Goal: Transaction & Acquisition: Purchase product/service

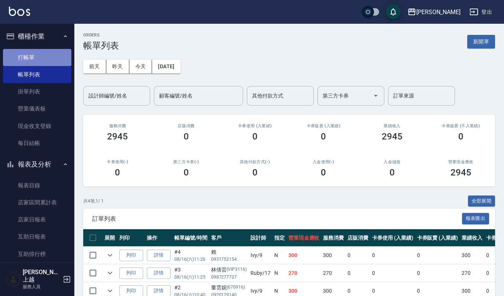
click at [37, 54] on link "打帳單" at bounding box center [37, 57] width 68 height 17
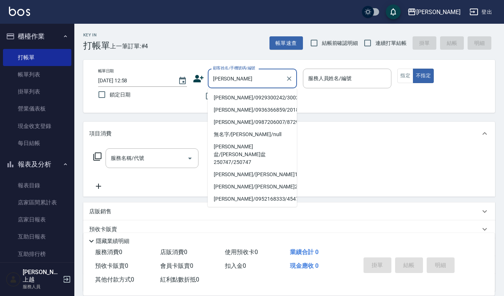
type input "[PERSON_NAME]/0929300242/300242"
type input "Ruby-17"
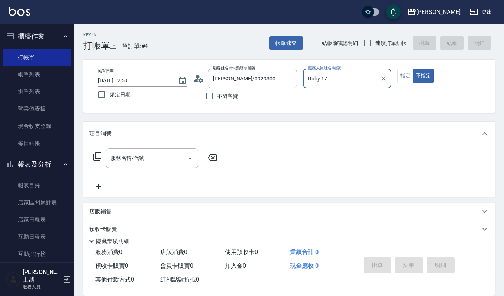
click at [413, 69] on button "不指定" at bounding box center [423, 76] width 21 height 14
type button "false"
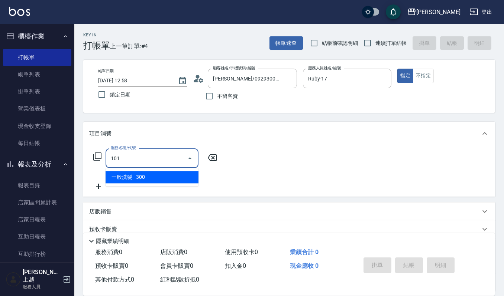
type input "一般洗髮(101)"
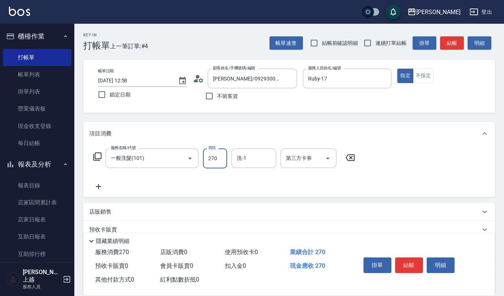
type input "270"
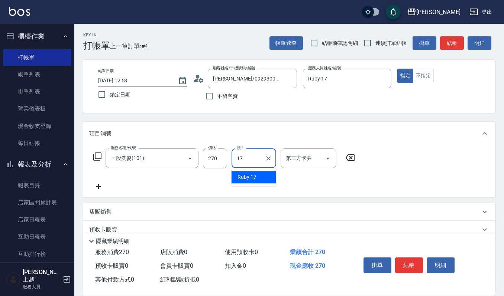
type input "Ruby-17"
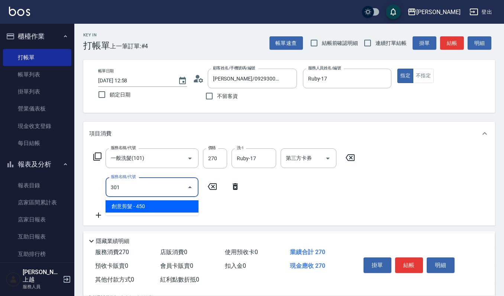
type input "創意剪髮(301)"
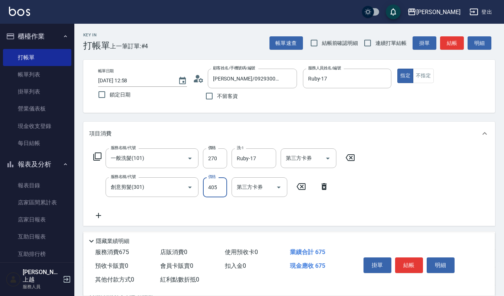
type input "405"
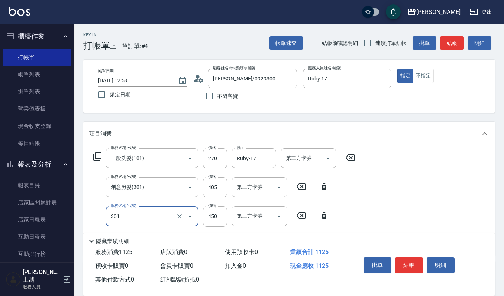
type input "創意剪髮(301)"
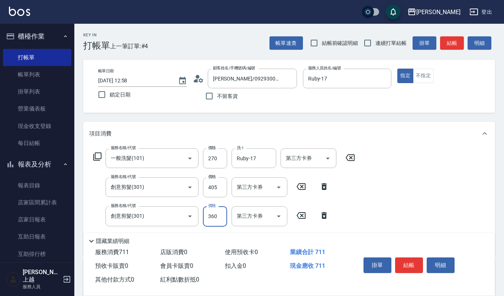
type input "360"
click at [409, 263] on button "結帳" at bounding box center [409, 266] width 28 height 16
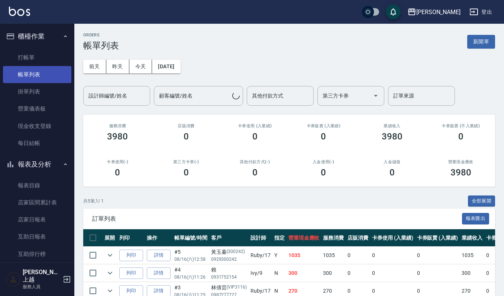
click at [22, 74] on link "帳單列表" at bounding box center [37, 74] width 68 height 17
click at [97, 101] on input "設計師編號/姓名" at bounding box center [117, 95] width 60 height 13
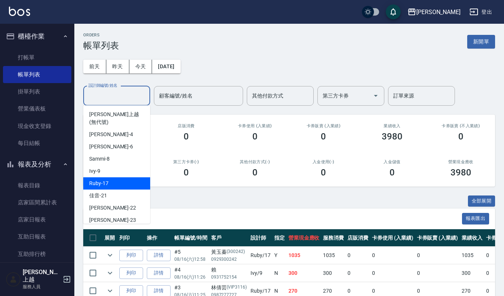
click at [103, 180] on span "Ruby -17" at bounding box center [98, 184] width 19 height 8
type input "Ruby-17"
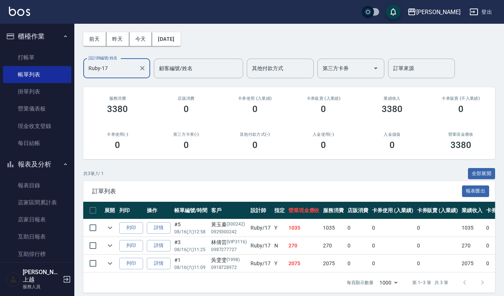
scroll to position [41, 0]
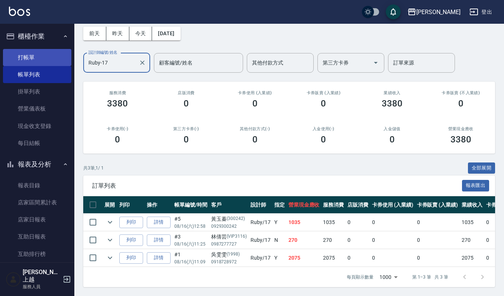
click at [24, 53] on link "打帳單" at bounding box center [37, 57] width 68 height 17
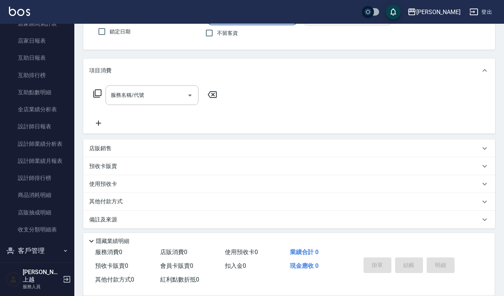
scroll to position [65, 0]
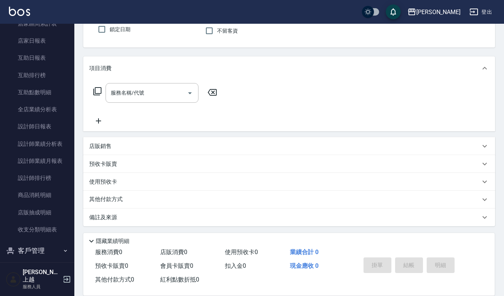
drag, startPoint x: 46, startPoint y: 255, endPoint x: 46, endPoint y: 250, distance: 4.5
click at [46, 255] on button "客戶管理" at bounding box center [37, 250] width 68 height 19
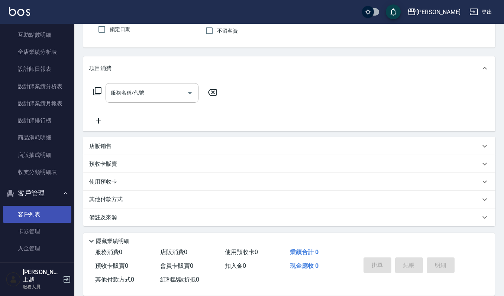
click at [39, 218] on link "客戶列表" at bounding box center [37, 214] width 68 height 17
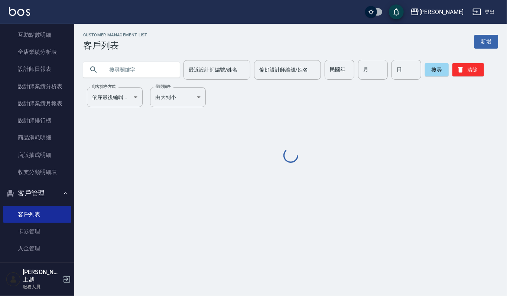
click at [147, 71] on input "text" at bounding box center [139, 70] width 70 height 20
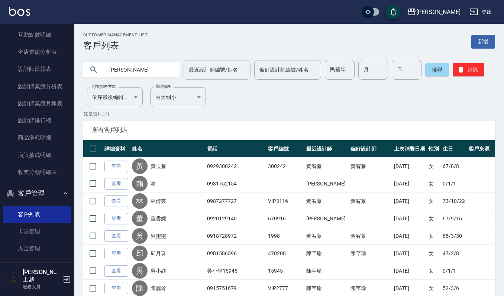
type input "[PERSON_NAME]"
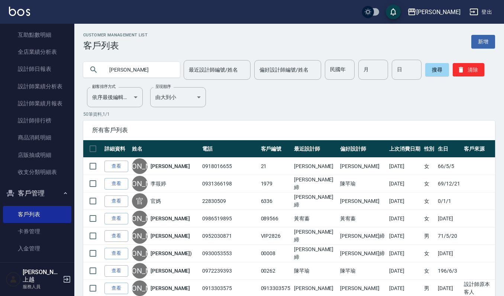
click at [124, 65] on input "[PERSON_NAME]" at bounding box center [139, 70] width 70 height 20
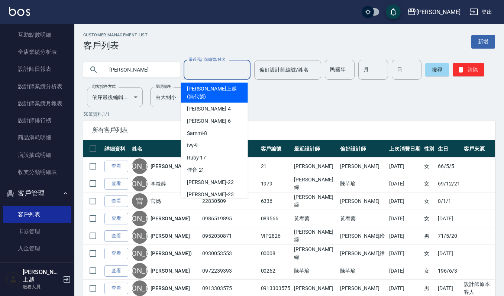
click at [239, 70] on input "最近設計師編號/姓名" at bounding box center [217, 69] width 60 height 13
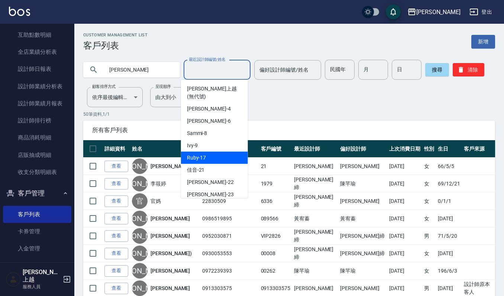
click at [209, 152] on div "Ruby -17" at bounding box center [214, 158] width 67 height 12
type input "Ruby-17"
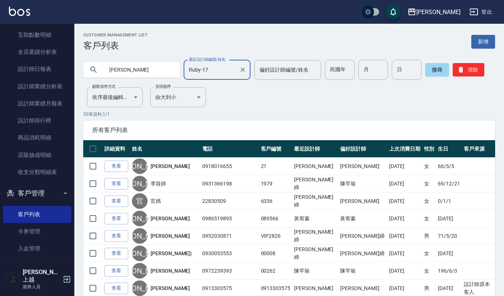
click at [139, 72] on input "[PERSON_NAME]" at bounding box center [139, 70] width 70 height 20
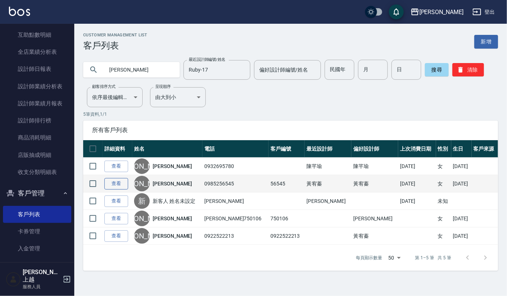
type input "[PERSON_NAME]"
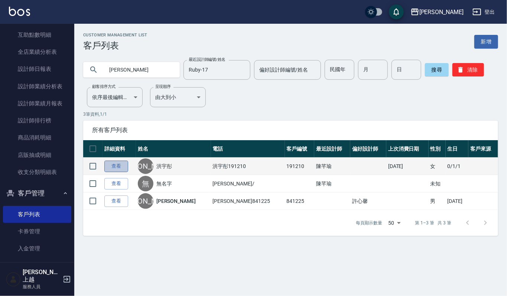
click at [112, 164] on link "查看" at bounding box center [116, 167] width 24 height 12
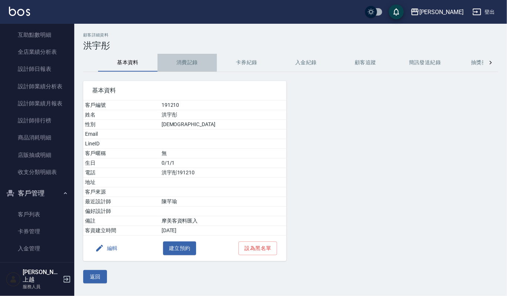
click at [182, 69] on button "消費記錄" at bounding box center [186, 63] width 59 height 18
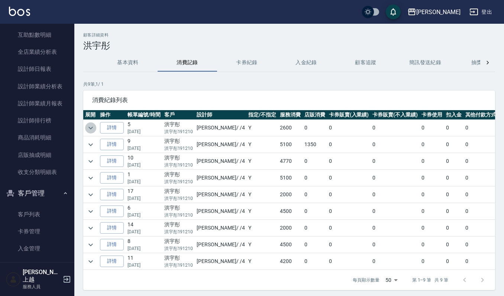
click at [89, 131] on icon "expand row" at bounding box center [90, 128] width 9 height 9
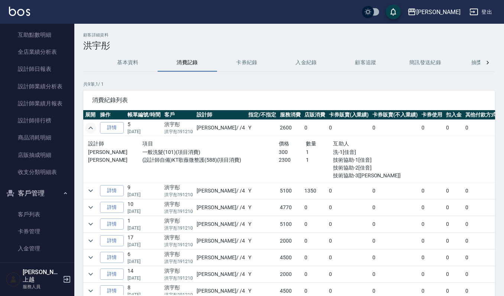
click at [128, 58] on button "基本資料" at bounding box center [127, 63] width 59 height 18
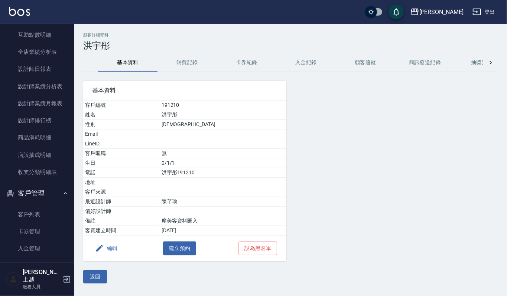
click at [188, 106] on td "191210" at bounding box center [223, 106] width 127 height 10
copy td "191210"
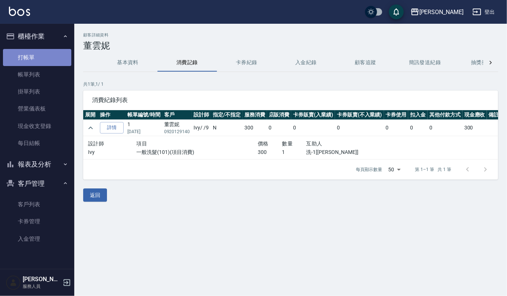
click at [48, 57] on link "打帳單" at bounding box center [37, 57] width 68 height 17
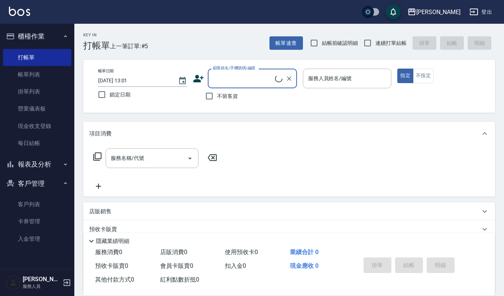
click at [241, 82] on input "顧客姓名/手機號碼/編號" at bounding box center [243, 78] width 64 height 13
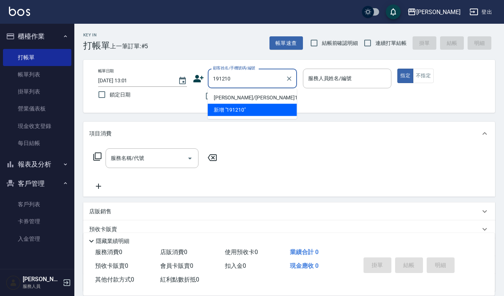
type input "洪宇彤/洪宇彤191210/191210"
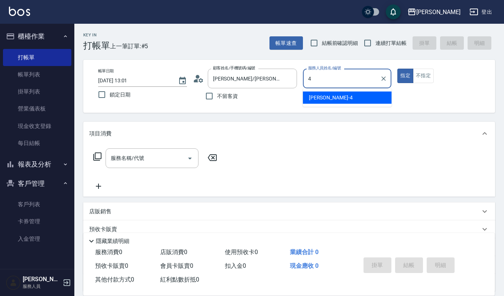
type input "吉兒-4"
type button "true"
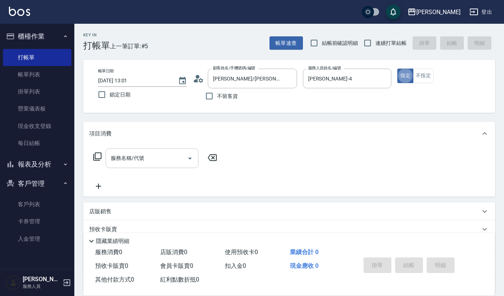
click at [152, 154] on input "服務名稱/代號" at bounding box center [146, 158] width 75 height 13
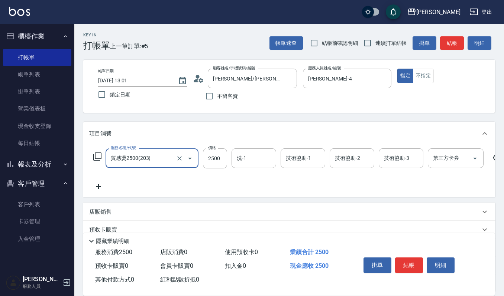
type input "質感燙2500(203)"
type input "佳音-21"
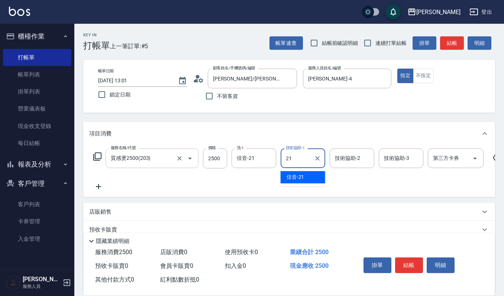
type input "佳音-21"
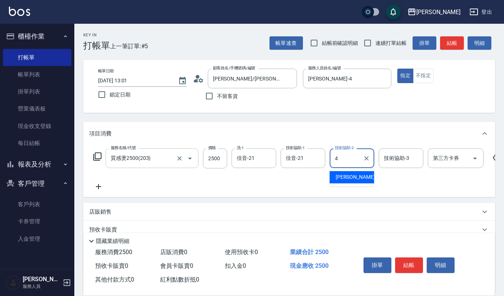
type input "吉兒-4"
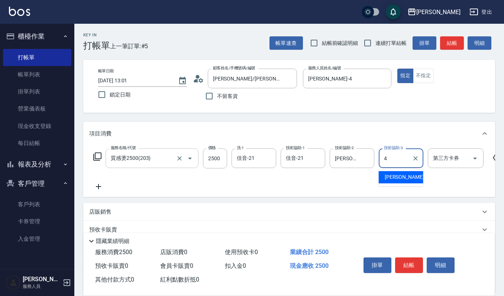
type input "吉兒-4"
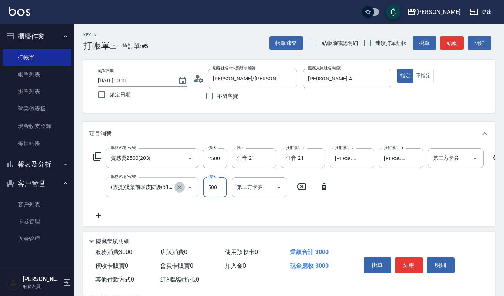
click at [180, 190] on icon "Clear" at bounding box center [179, 187] width 7 height 7
type input "(雲提)燙染前頭皮防護(518)"
click at [180, 190] on icon "Clear" at bounding box center [179, 187] width 7 height 7
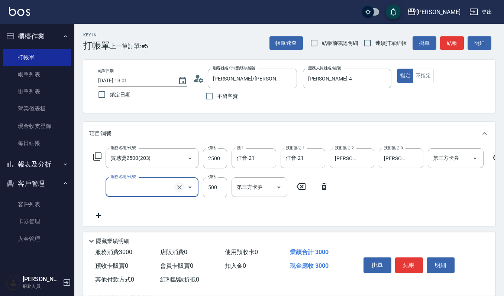
click at [180, 190] on icon "Clear" at bounding box center [179, 187] width 7 height 7
type input "(雲提)燙染前頭皮防護(518)"
click at [211, 184] on input "500" at bounding box center [215, 187] width 24 height 20
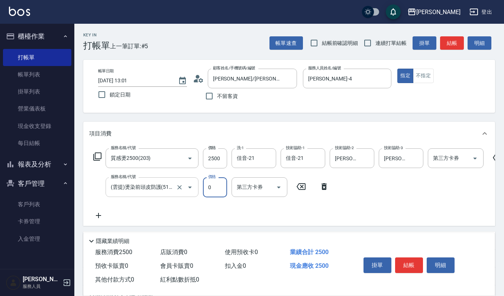
type input "0"
click at [173, 188] on input "(雲提)燙染前頭皮防護(518)" at bounding box center [141, 187] width 65 height 13
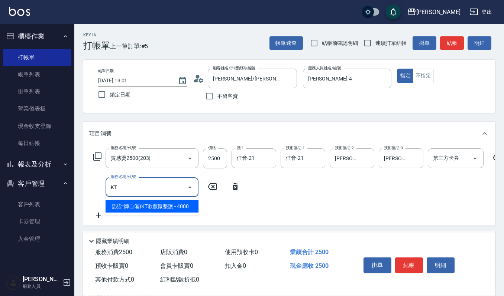
type input "K"
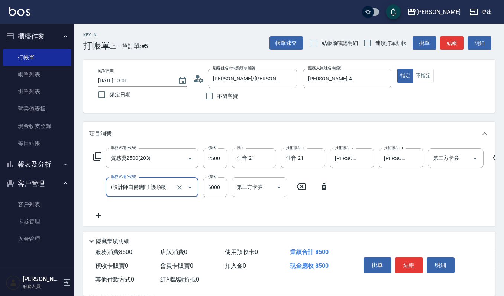
type input "(設計師自備)離子護頂級角蛋白(578)"
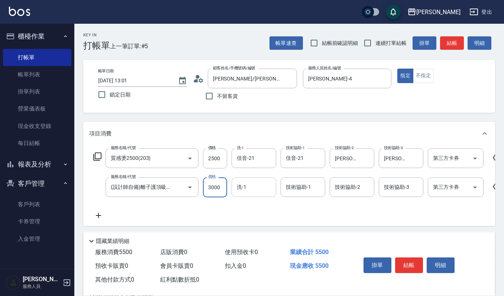
type input "3000"
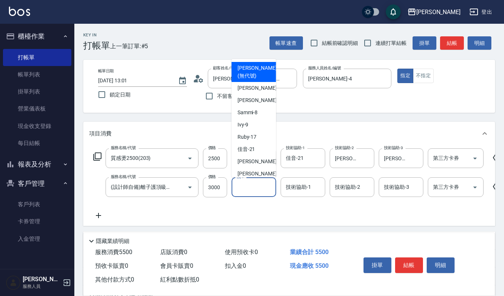
click at [265, 184] on input "洗-1" at bounding box center [254, 187] width 38 height 13
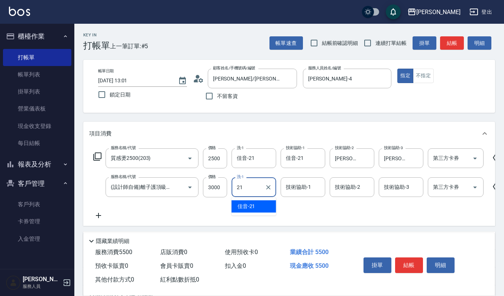
type input "佳音-21"
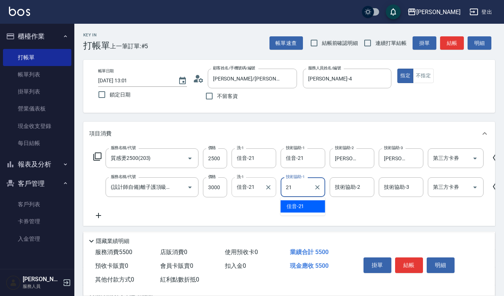
type input "佳音-21"
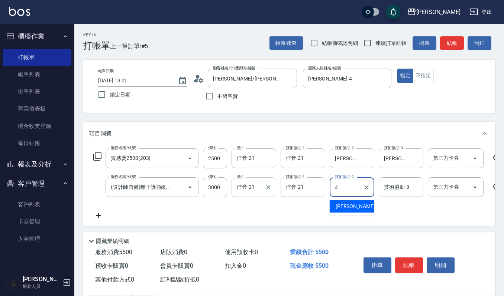
type input "吉兒-4"
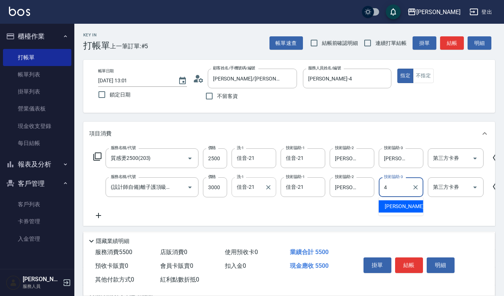
type input "吉兒-4"
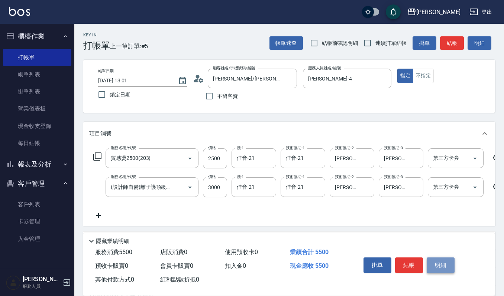
click at [446, 263] on button "明細" at bounding box center [440, 266] width 28 height 16
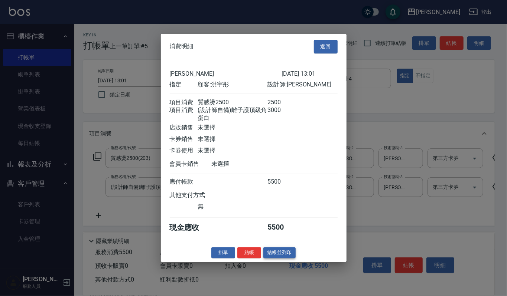
click at [278, 255] on button "結帳並列印" at bounding box center [279, 253] width 32 height 12
